Goal: Find specific page/section: Find specific page/section

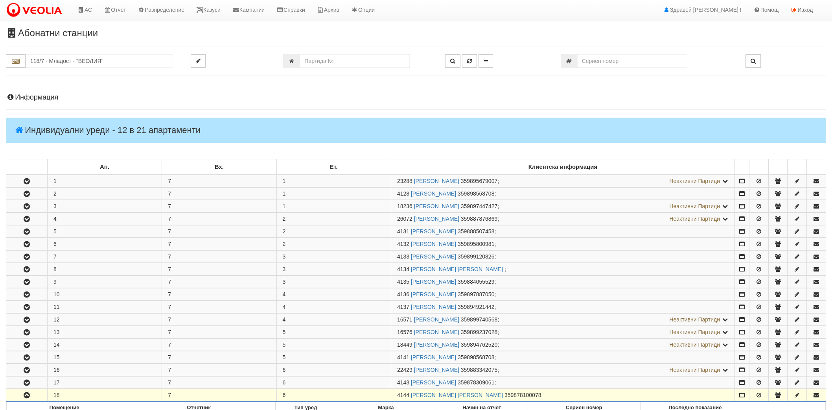
scroll to position [115, 0]
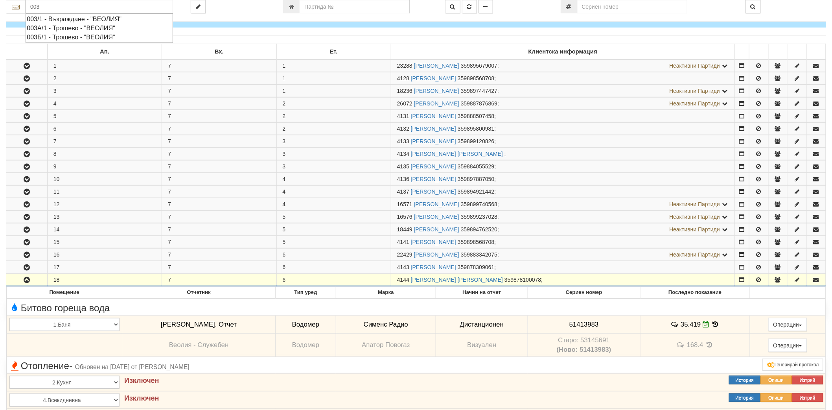
click at [112, 17] on div "003/1 - Възраждане - "ВЕОЛИЯ"" at bounding box center [99, 19] width 145 height 9
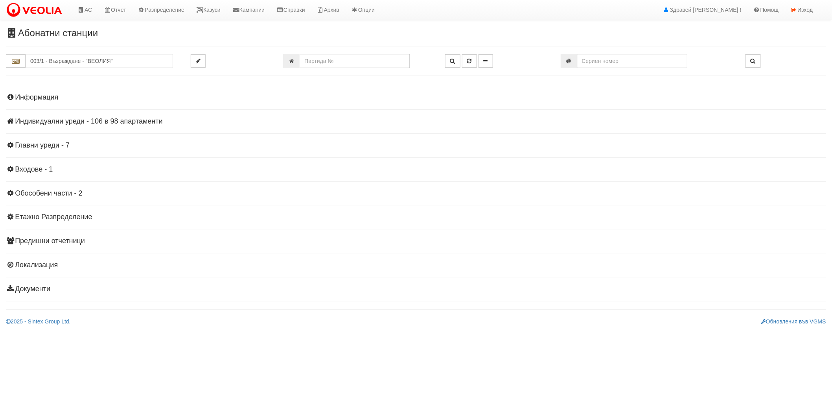
scroll to position [0, 0]
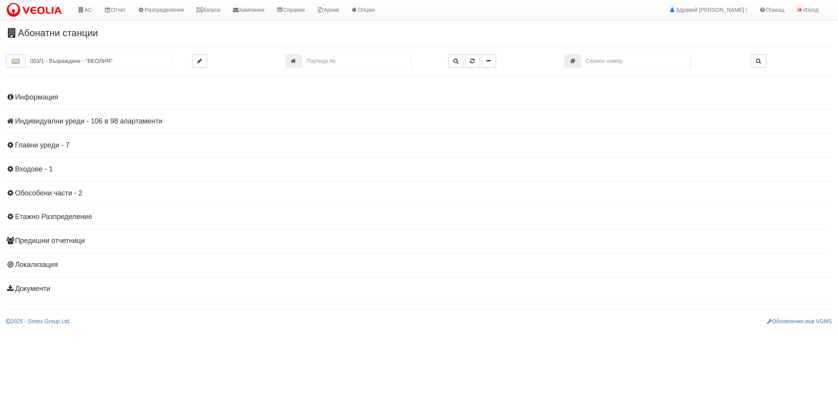
click at [83, 123] on h4 "Индивидуални уреди - 106 в 98 апартаменти" at bounding box center [419, 122] width 827 height 8
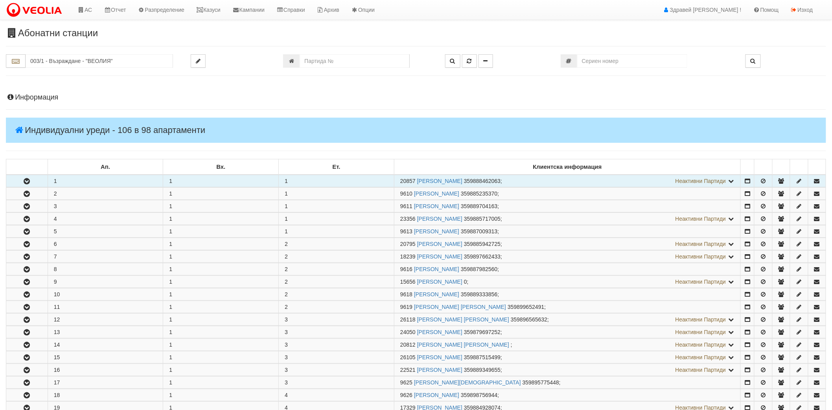
click at [20, 181] on button "button" at bounding box center [26, 181] width 41 height 12
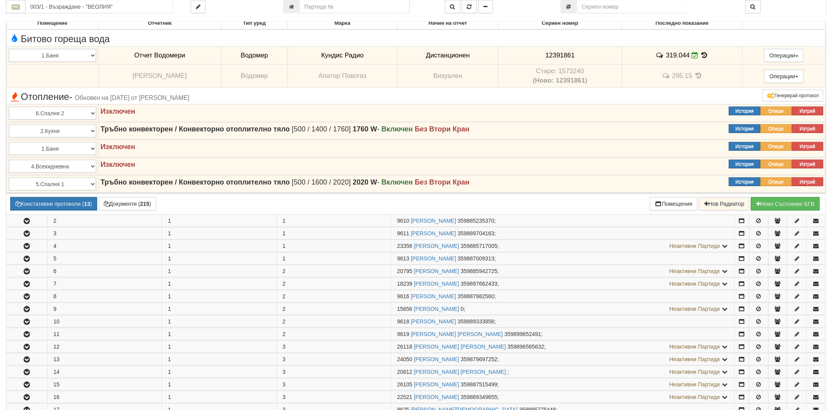
scroll to position [175, 0]
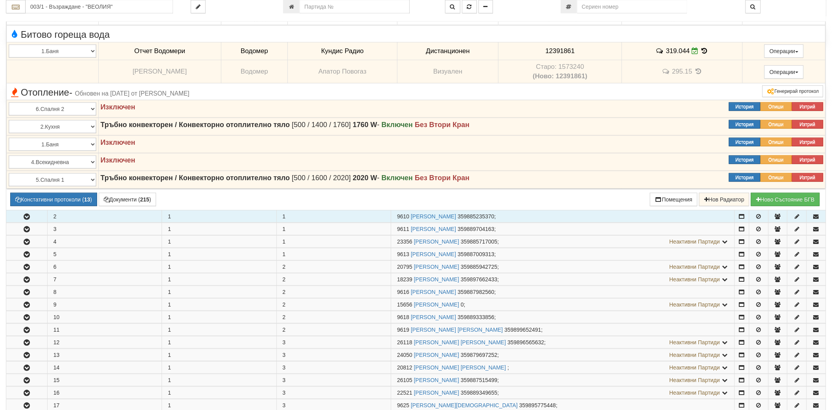
click at [28, 217] on icon "button" at bounding box center [26, 217] width 9 height 6
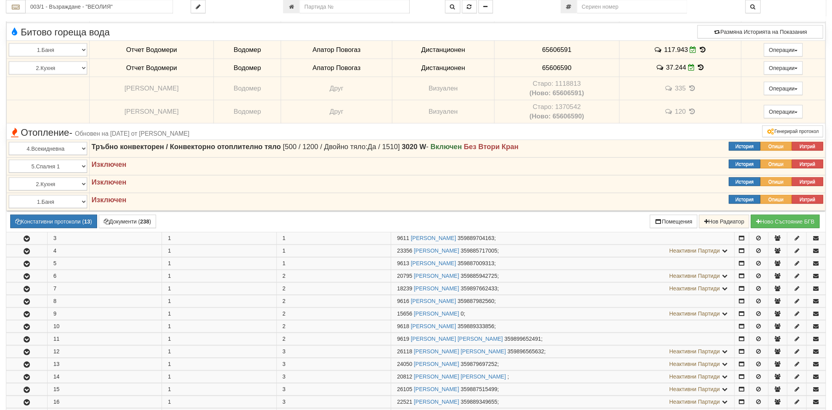
scroll to position [393, 0]
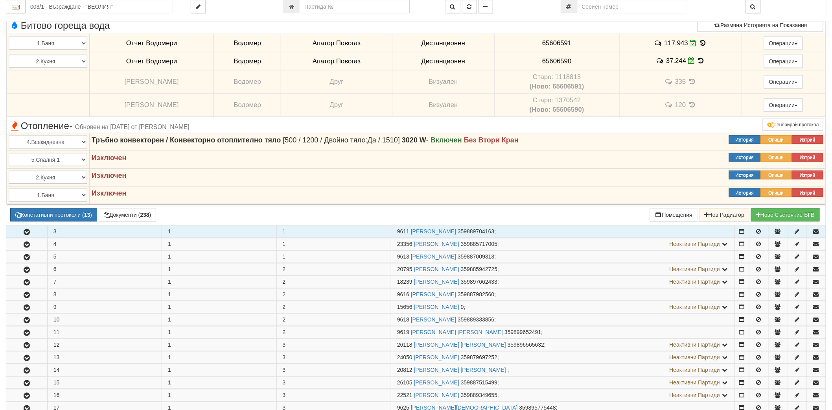
click at [21, 236] on button "button" at bounding box center [26, 232] width 41 height 12
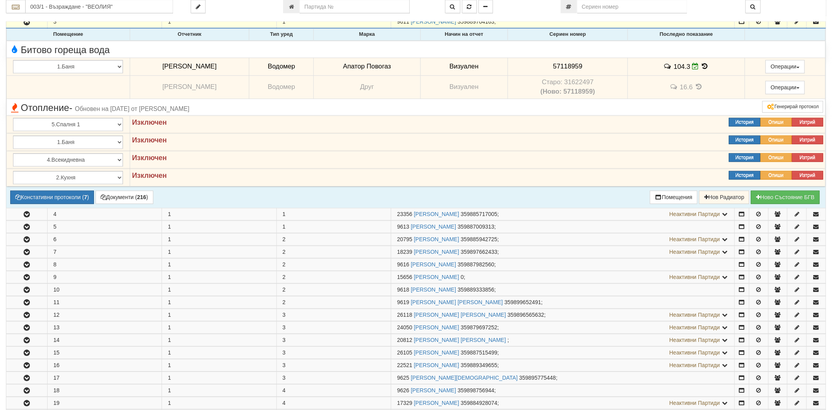
scroll to position [611, 0]
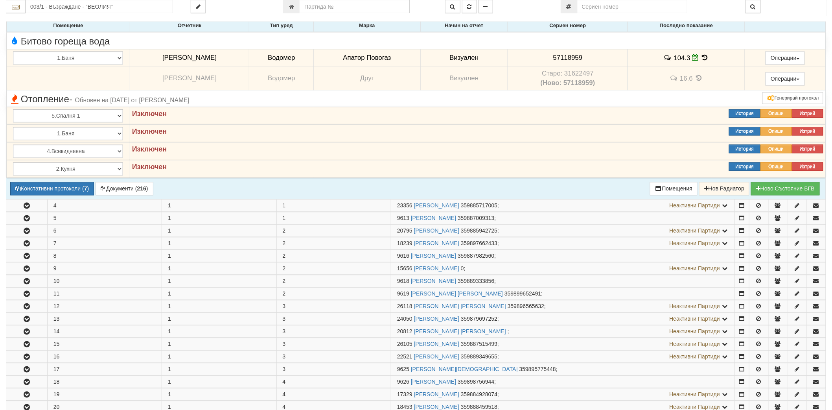
click at [20, 235] on button "button" at bounding box center [26, 231] width 41 height 12
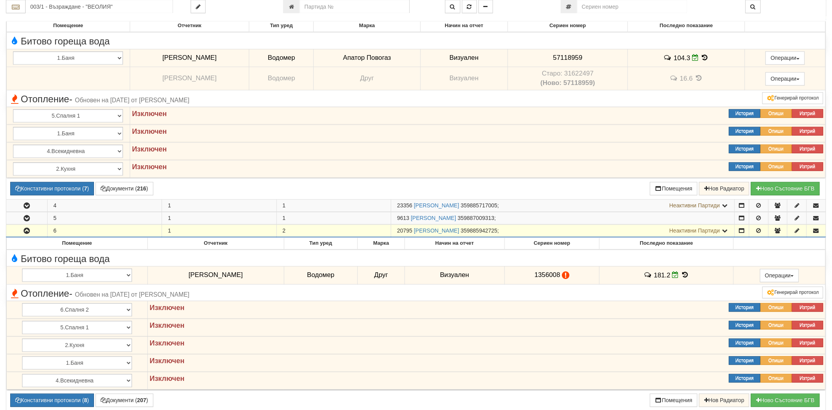
click at [25, 225] on button "button" at bounding box center [26, 231] width 41 height 12
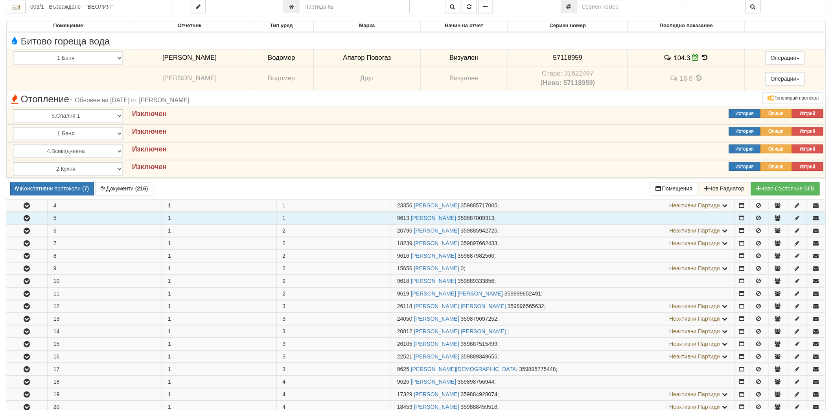
click at [27, 218] on icon "button" at bounding box center [26, 219] width 9 height 6
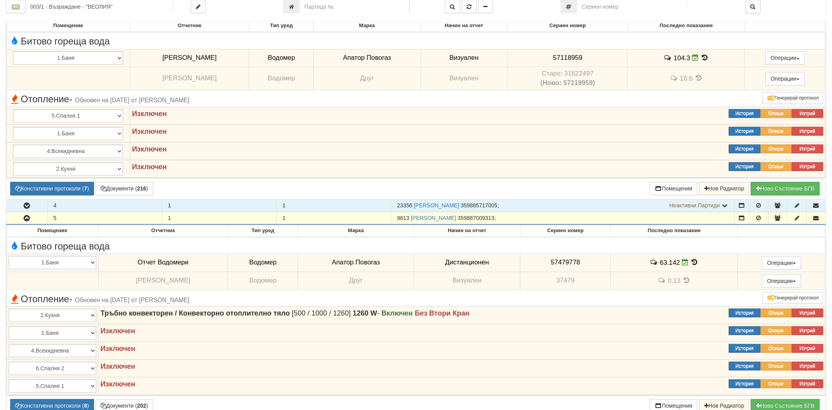
click at [26, 206] on icon "button" at bounding box center [26, 206] width 9 height 6
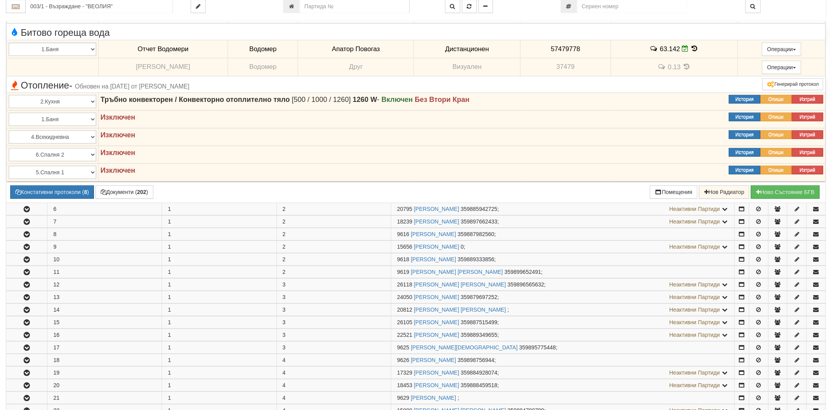
click at [26, 206] on icon "button" at bounding box center [26, 209] width 9 height 6
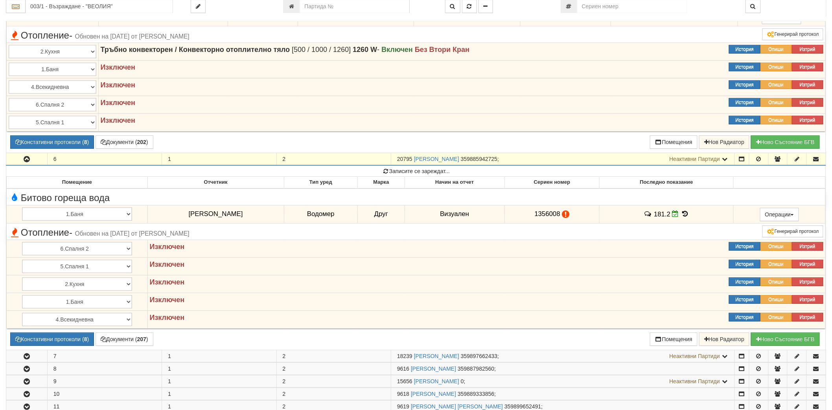
scroll to position [1179, 0]
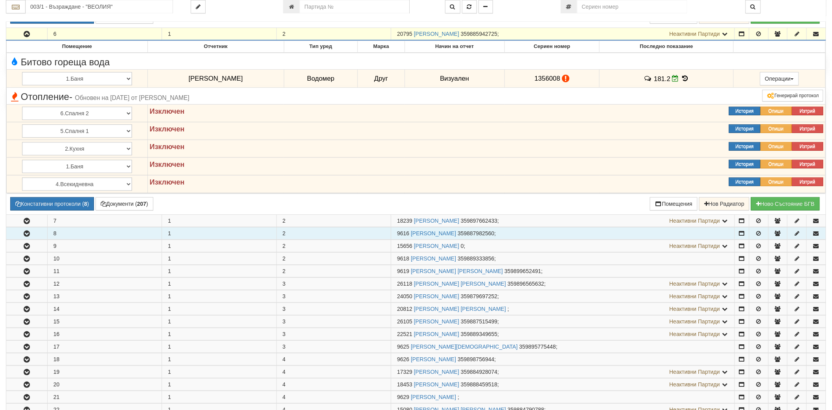
click at [17, 228] on button "button" at bounding box center [26, 233] width 41 height 12
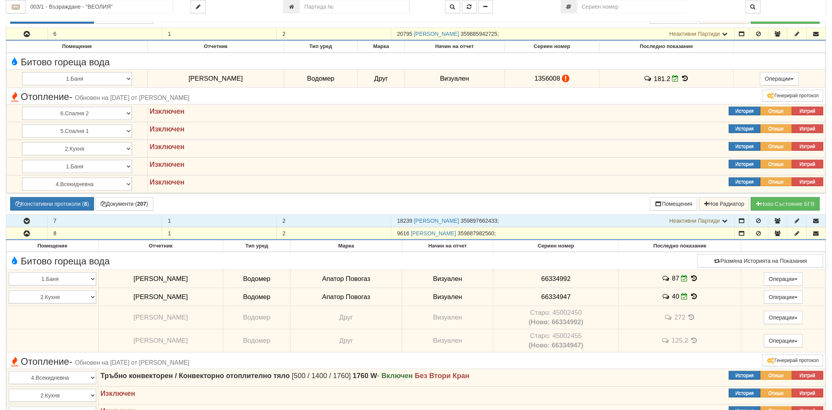
click at [29, 219] on icon "button" at bounding box center [26, 221] width 9 height 6
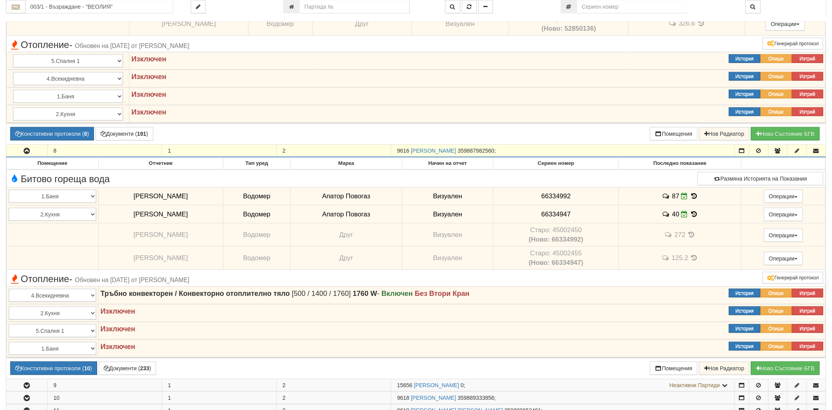
scroll to position [1572, 0]
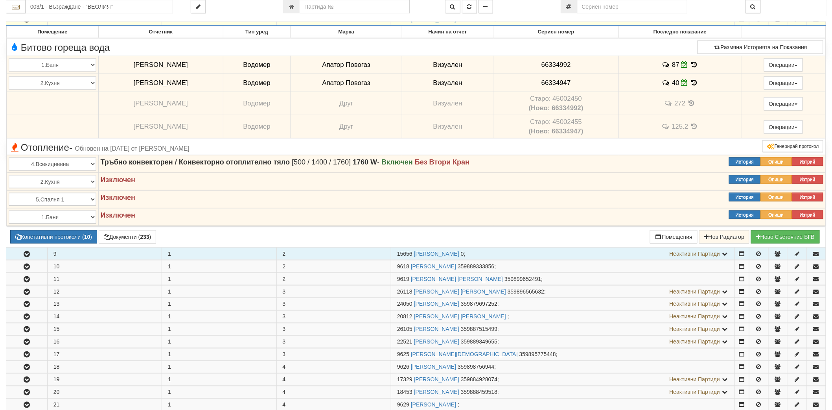
click at [28, 257] on icon "button" at bounding box center [26, 254] width 9 height 6
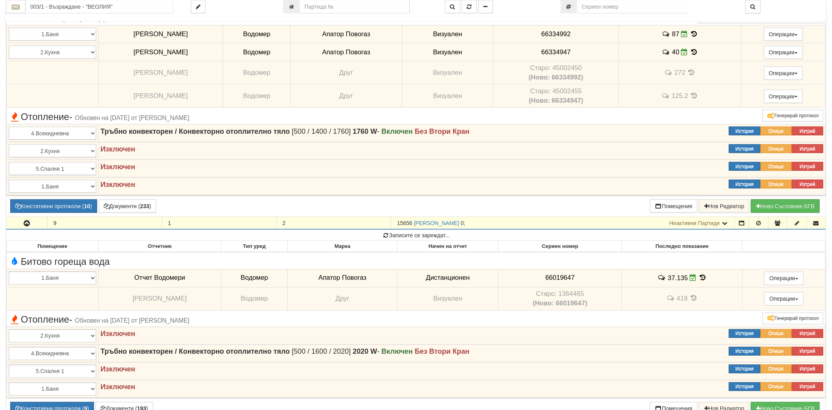
scroll to position [1747, 0]
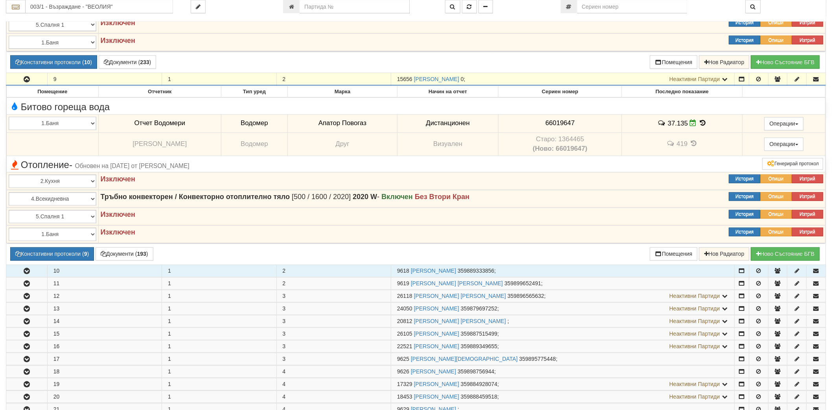
click at [25, 268] on icon "button" at bounding box center [26, 271] width 9 height 6
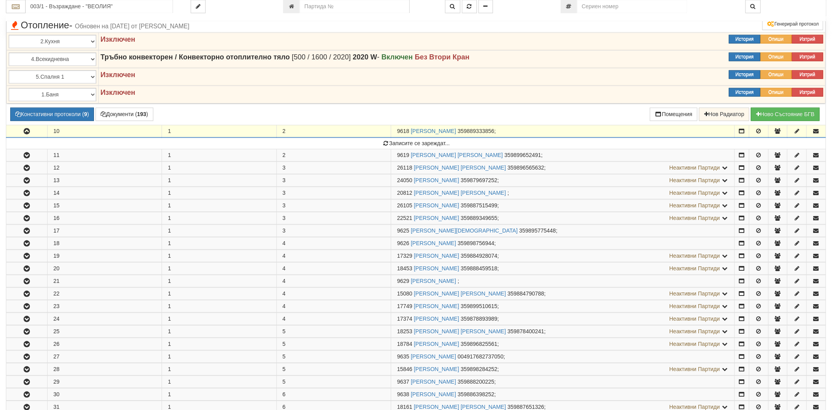
scroll to position [1921, 0]
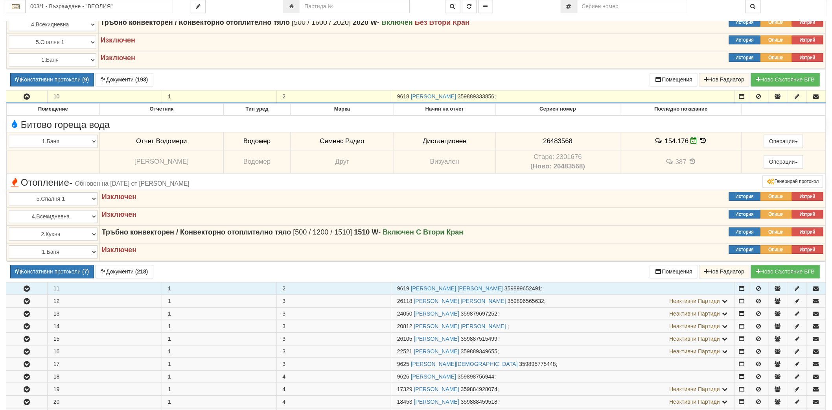
click at [28, 287] on icon "button" at bounding box center [26, 289] width 9 height 6
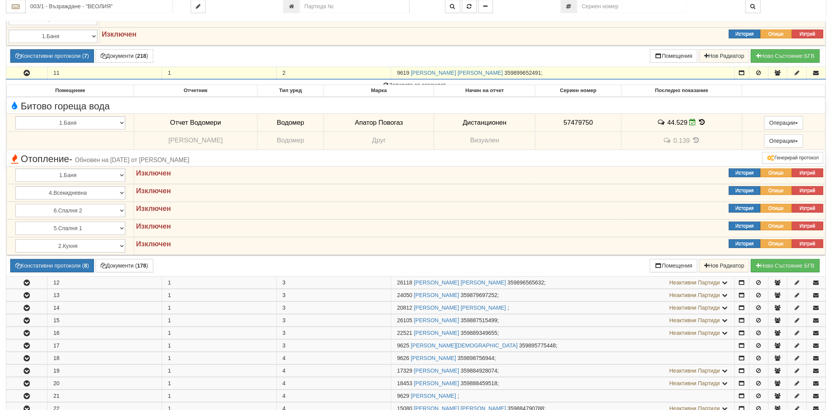
scroll to position [2140, 0]
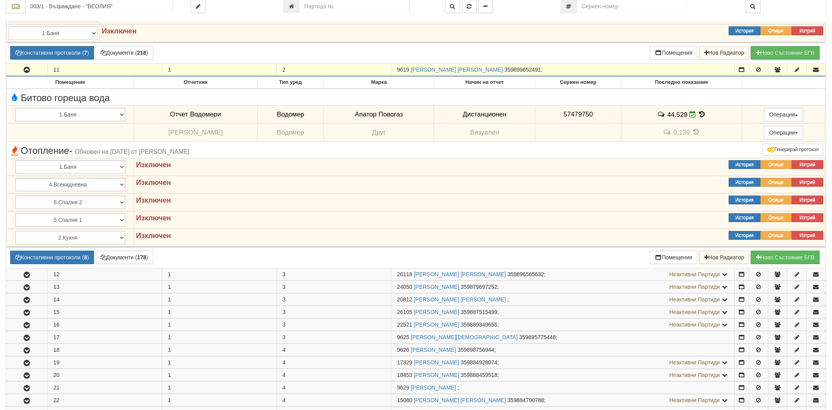
click at [28, 287] on icon "button" at bounding box center [26, 288] width 9 height 6
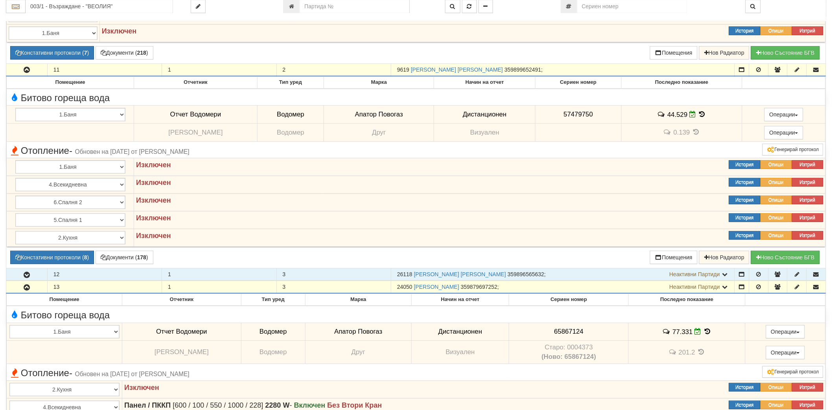
click at [28, 278] on icon "button" at bounding box center [26, 275] width 9 height 6
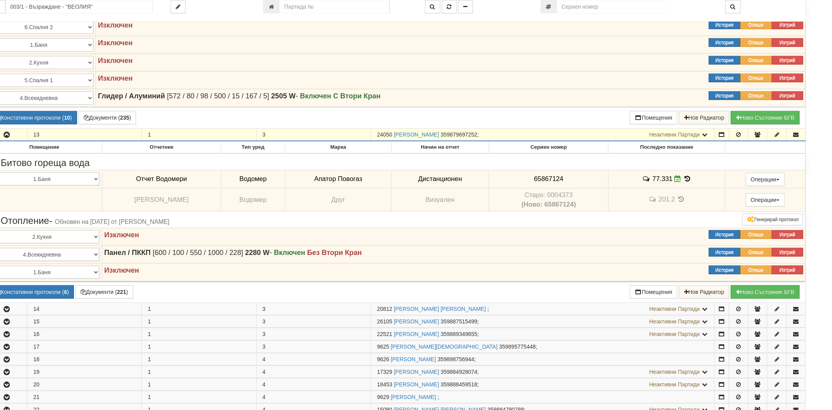
scroll to position [2489, 0]
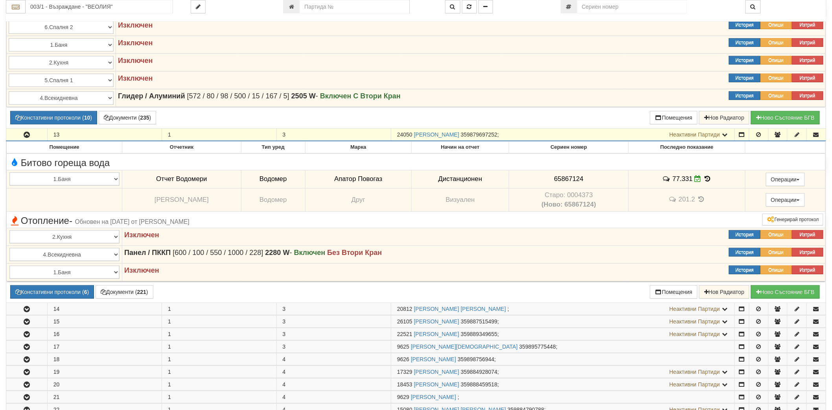
click at [407, 134] on span "24050" at bounding box center [404, 134] width 15 height 6
drag, startPoint x: 407, startPoint y: 134, endPoint x: 402, endPoint y: 134, distance: 4.3
click at [402, 134] on span "24050" at bounding box center [404, 134] width 15 height 6
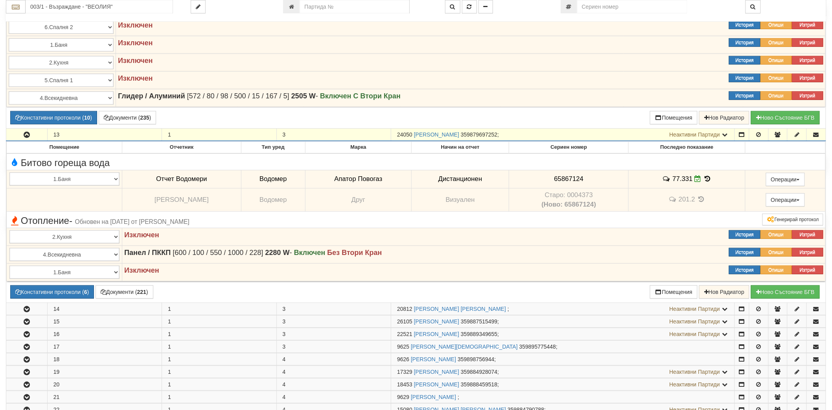
drag, startPoint x: 397, startPoint y: 136, endPoint x: 413, endPoint y: 136, distance: 15.3
click at [412, 136] on span "24050" at bounding box center [404, 134] width 15 height 6
click at [407, 136] on span "24050" at bounding box center [404, 134] width 15 height 6
click at [410, 138] on span "24050" at bounding box center [404, 134] width 15 height 6
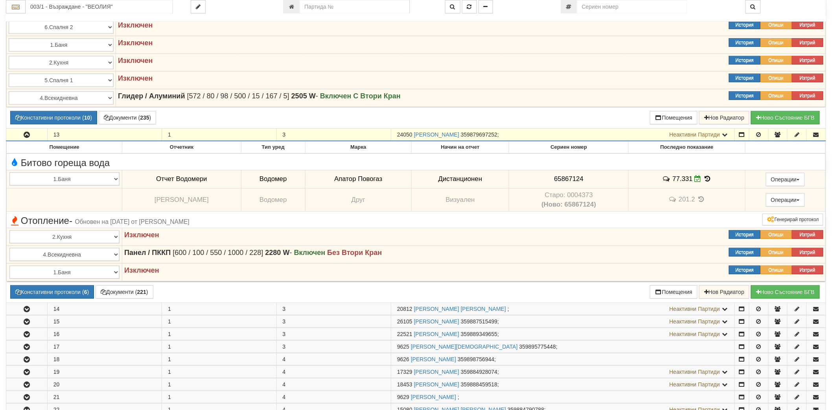
click at [409, 136] on span "24050" at bounding box center [404, 134] width 15 height 6
click at [117, 7] on input "003/1 - Възраждане - "ВЕОЛИЯ"" at bounding box center [99, 6] width 147 height 13
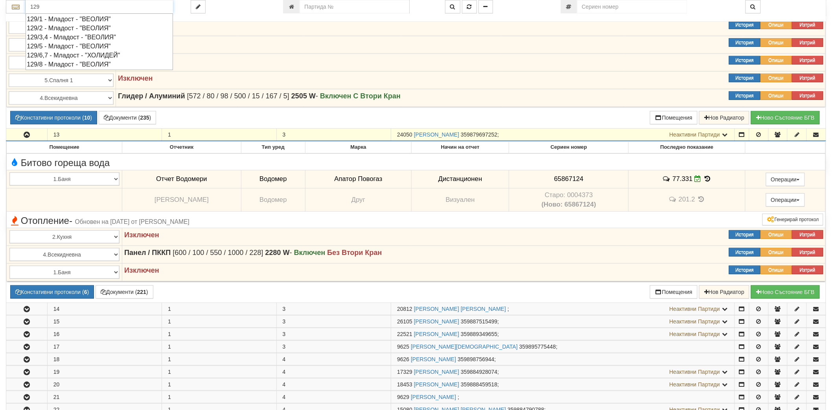
click at [91, 47] on div "129/5 - Младост - "ВЕОЛИЯ"" at bounding box center [99, 46] width 145 height 9
type input "129/5 - Младост - "ВЕОЛИЯ""
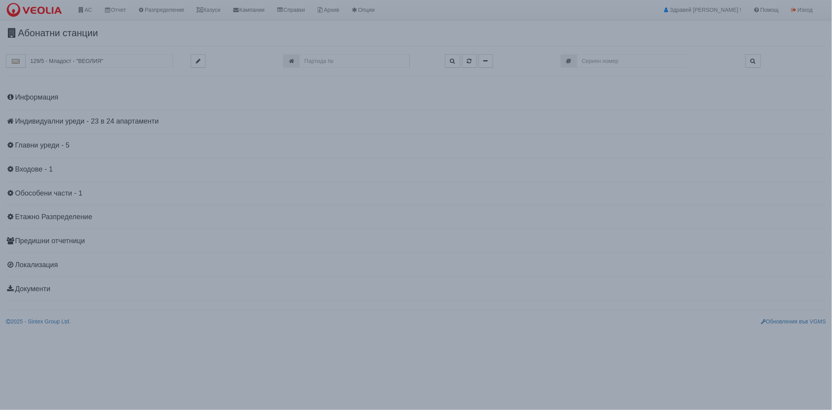
scroll to position [0, 0]
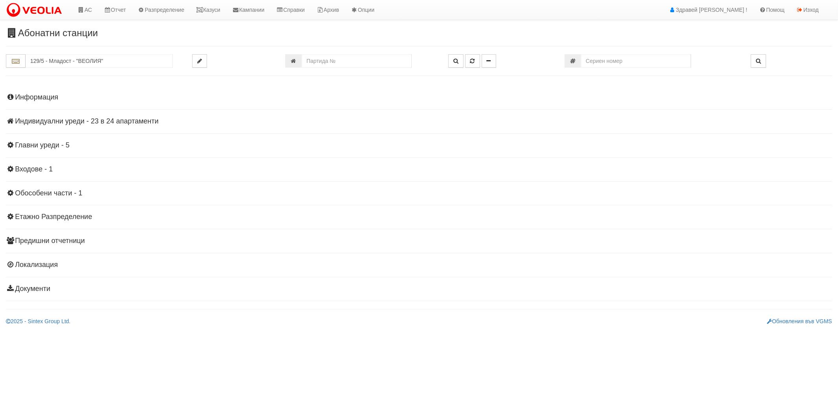
click at [57, 123] on h4 "Индивидуални уреди - 23 в 24 апартаменти" at bounding box center [419, 122] width 827 height 8
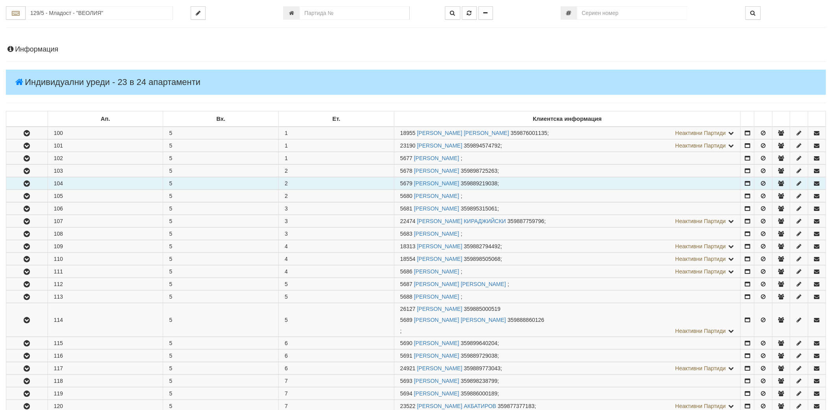
scroll to position [131, 0]
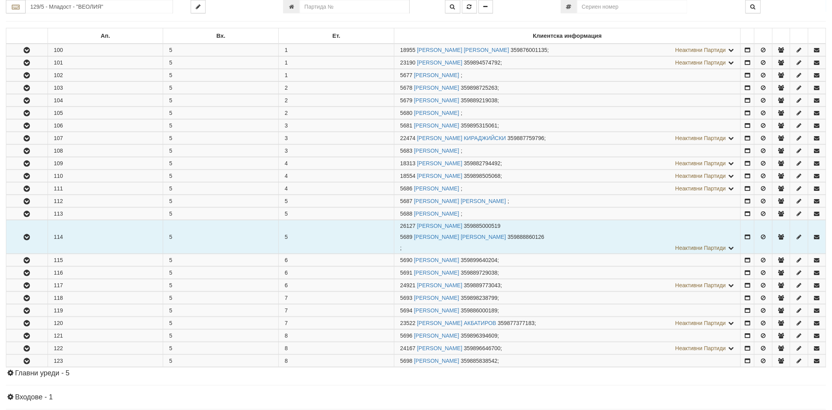
click at [30, 235] on icon "button" at bounding box center [26, 237] width 9 height 6
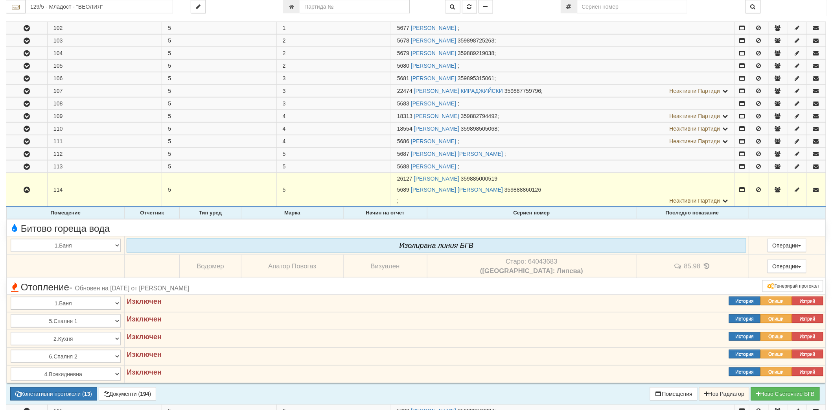
scroll to position [175, 0]
